Goal: Information Seeking & Learning: Learn about a topic

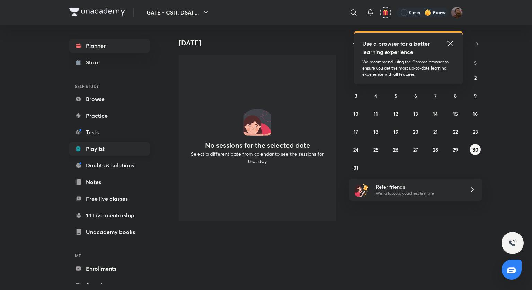
click at [105, 149] on link "Playlist" at bounding box center [109, 149] width 80 height 14
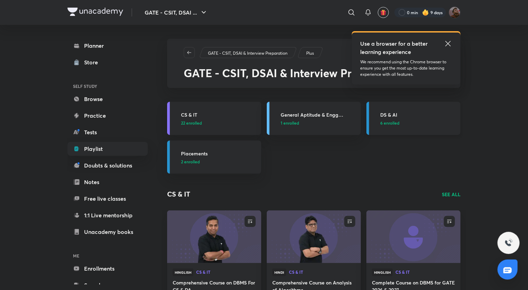
click at [395, 110] on link "DS & AI 6 enrolled" at bounding box center [414, 118] width 94 height 33
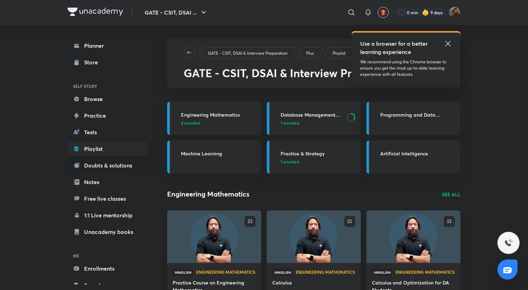
click at [318, 113] on h3 "Database Management System and Data Warehousing" at bounding box center [312, 114] width 62 height 7
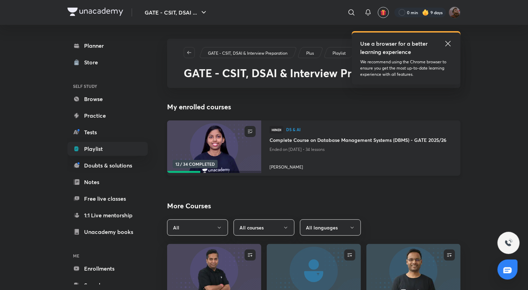
click at [304, 141] on h4 "Complete Course on Database Management Systems (DBMS) - GATE 2025/26" at bounding box center [361, 140] width 183 height 9
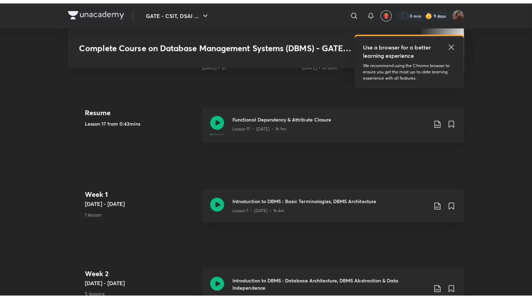
scroll to position [314, 0]
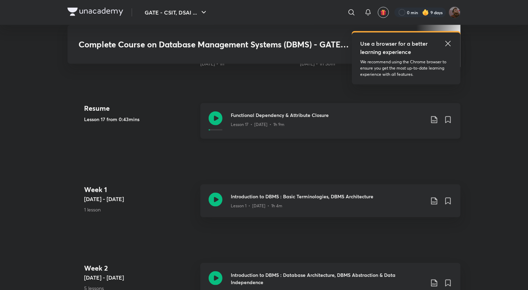
click at [272, 112] on h3 "Functional Dependency & Attribute Closure" at bounding box center [328, 114] width 194 height 7
